Goal: Task Accomplishment & Management: Use online tool/utility

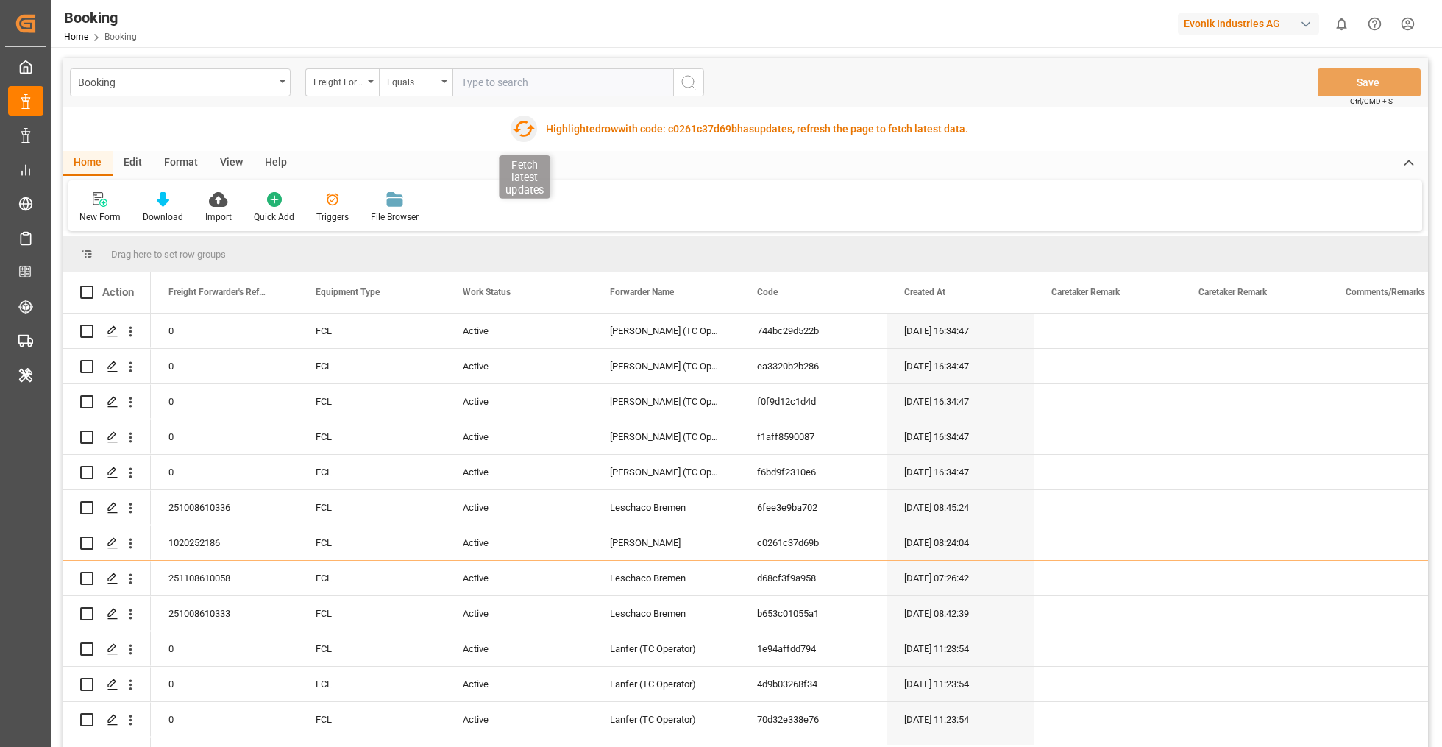
click at [521, 121] on icon "button" at bounding box center [524, 129] width 22 height 16
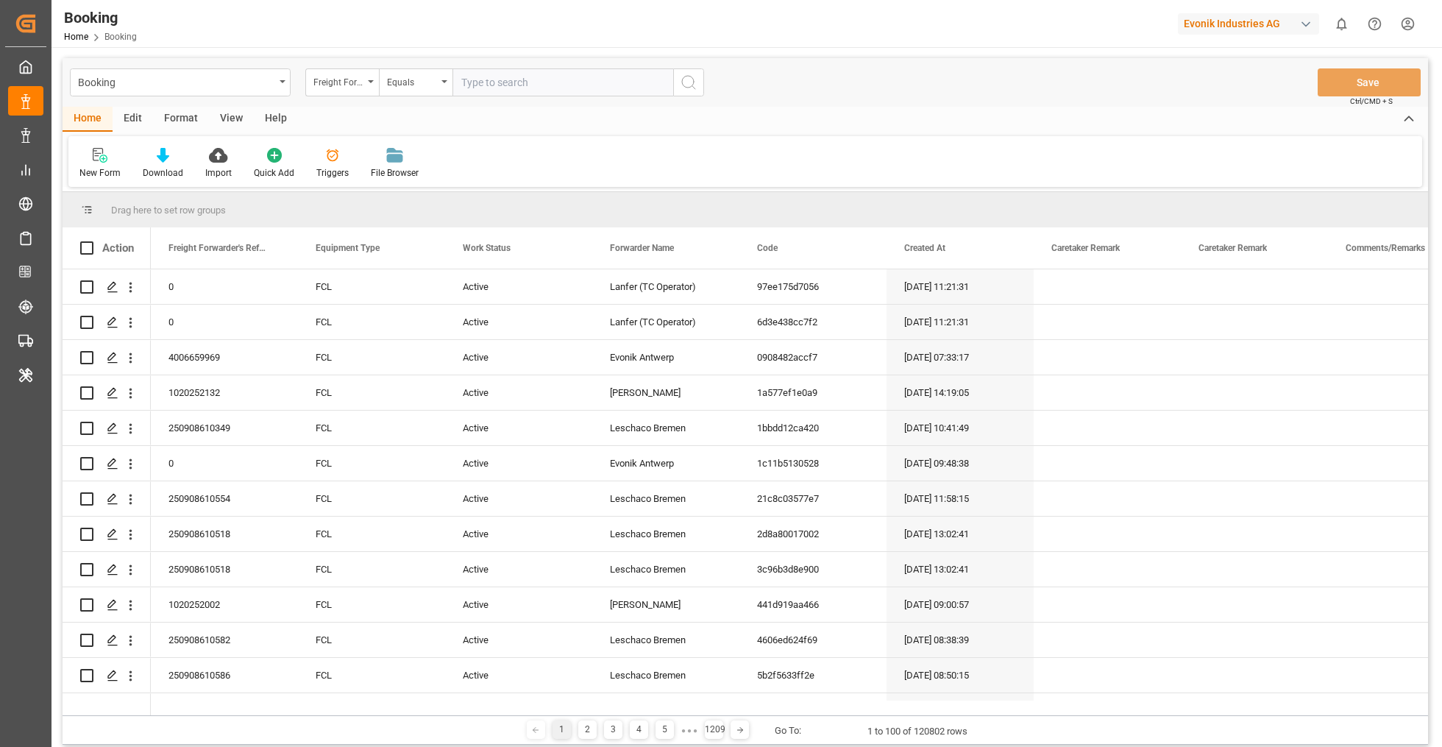
click at [178, 115] on div "Format" at bounding box center [181, 119] width 56 height 25
click at [120, 165] on div "Filter Rows" at bounding box center [100, 163] width 65 height 32
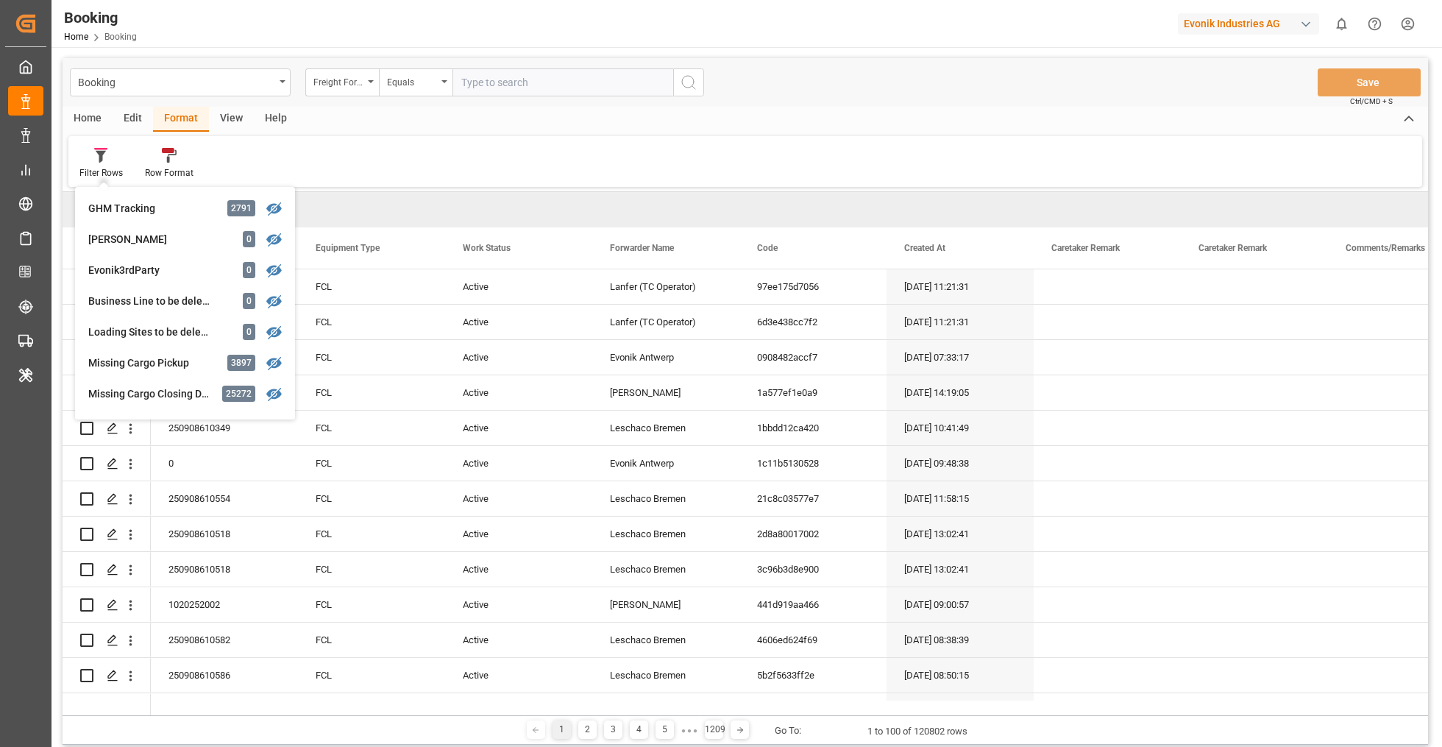
click at [814, 96] on div "Booking Freight Forwarder's Reference No. Equals Save Ctrl/CMD + S" at bounding box center [745, 82] width 1365 height 49
